Goal: Register for event/course

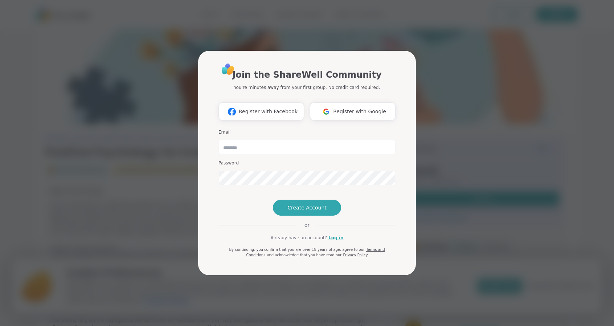
click at [291, 108] on span "Register with Facebook" at bounding box center [268, 112] width 59 height 8
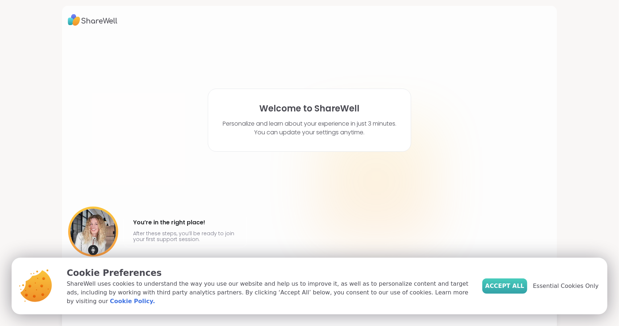
click at [508, 288] on span "Accept All" at bounding box center [504, 285] width 39 height 9
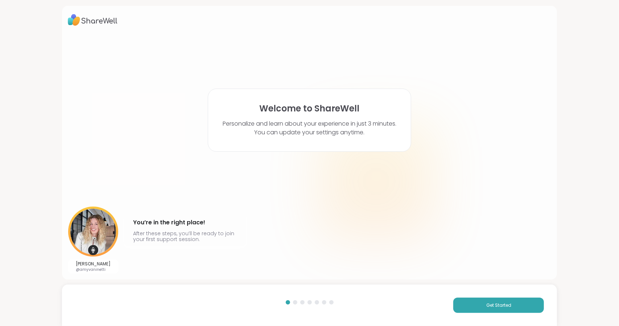
click at [104, 22] on img at bounding box center [93, 20] width 50 height 17
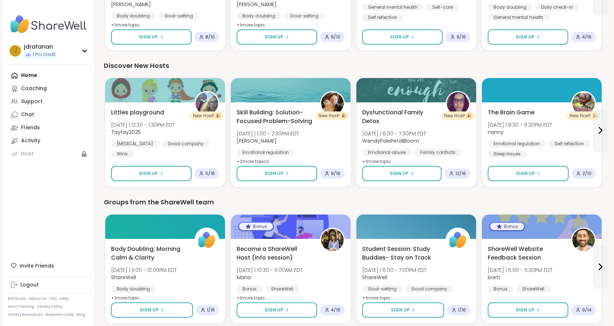
scroll to position [320, 0]
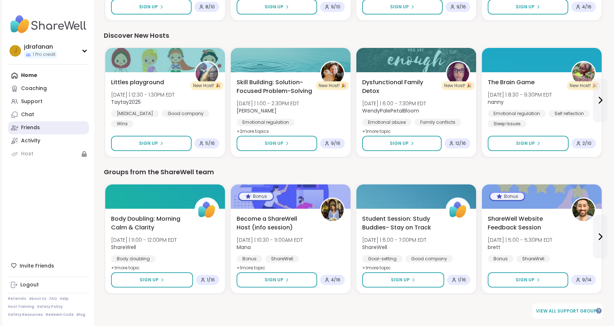
click at [36, 130] on div "Friends" at bounding box center [30, 127] width 19 height 7
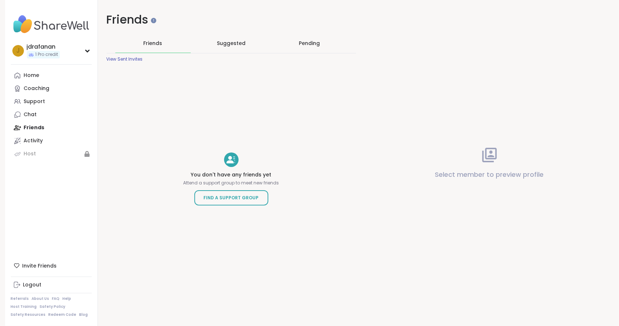
click at [224, 45] on span "Suggested" at bounding box center [231, 43] width 29 height 7
click at [310, 37] on div "Pending" at bounding box center [309, 43] width 75 height 19
click at [47, 77] on link "Home" at bounding box center [51, 75] width 81 height 13
